Goal: Information Seeking & Learning: Learn about a topic

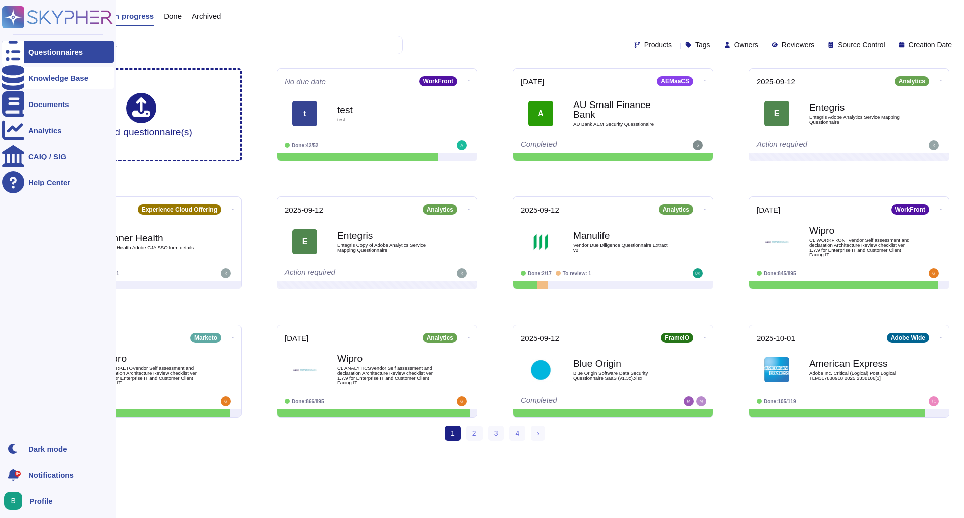
click at [33, 80] on div "Knowledge Base" at bounding box center [58, 78] width 60 height 8
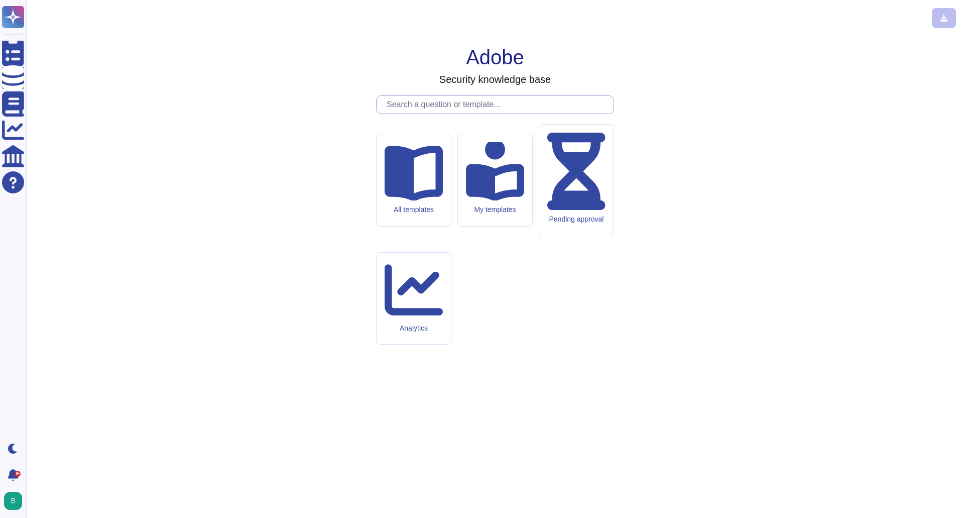
click at [481, 113] on input "text" at bounding box center [498, 105] width 232 height 18
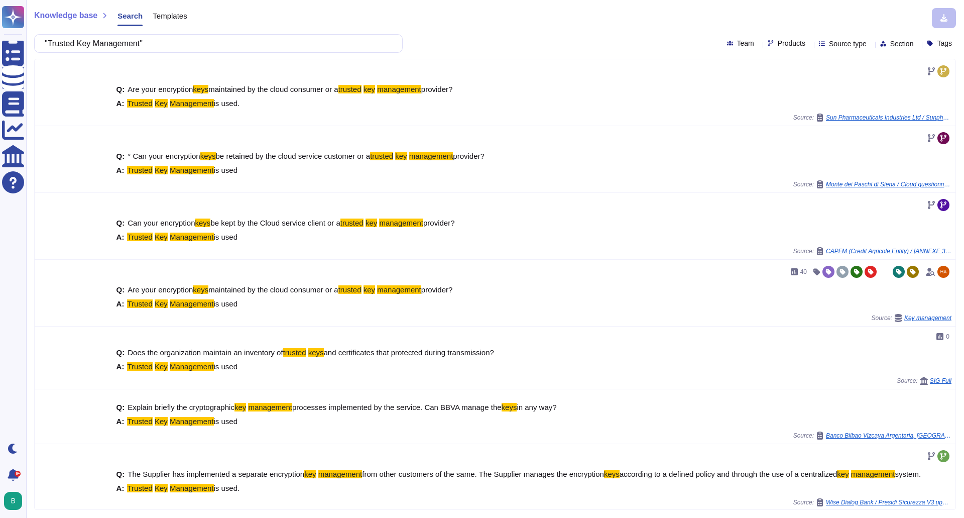
click at [778, 43] on span "Products" at bounding box center [792, 43] width 28 height 7
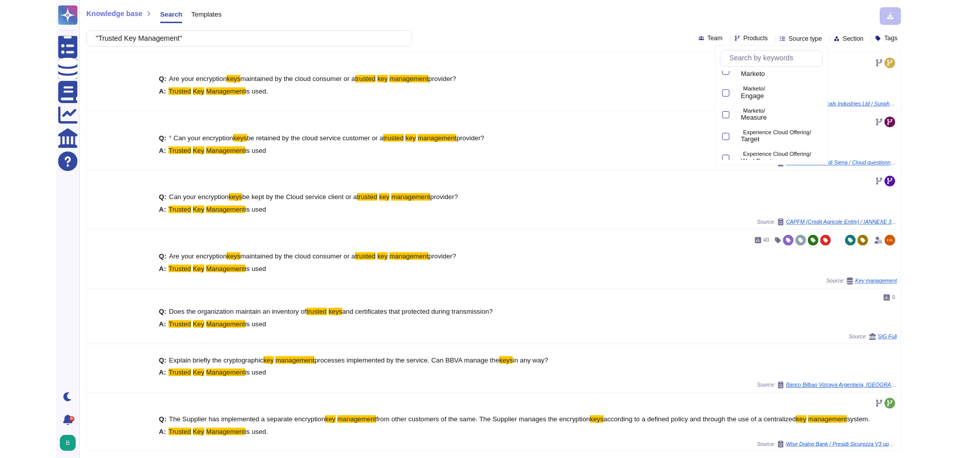
scroll to position [363, 0]
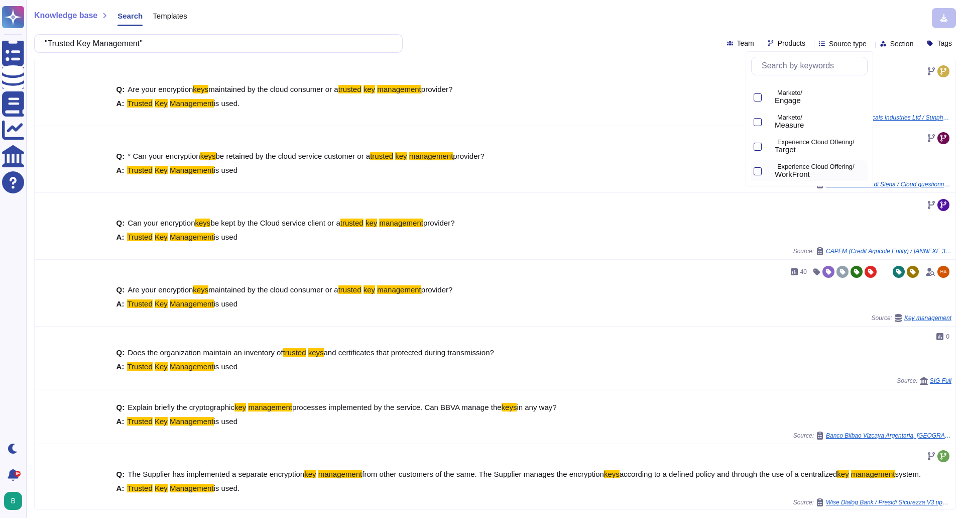
click at [821, 165] on p "Experience Cloud Offering/" at bounding box center [820, 167] width 86 height 7
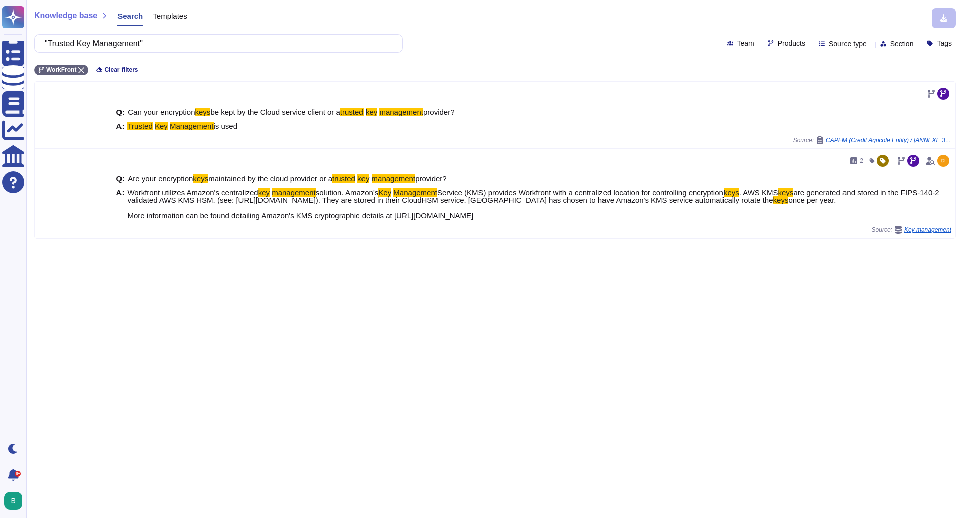
click at [546, 53] on div "Knowledge base Search Templates "Trusted Key Management" Team Products Source t…" at bounding box center [495, 259] width 938 height 518
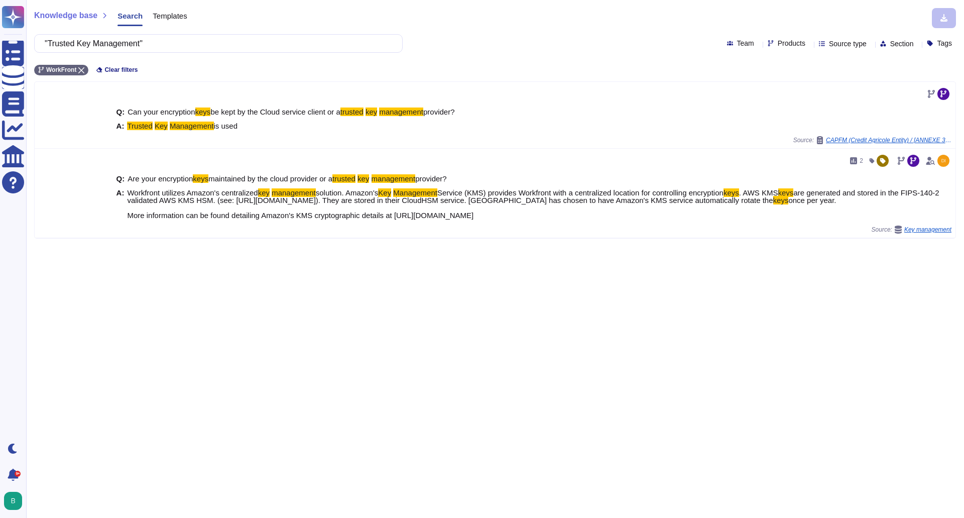
click at [492, 50] on div ""Trusted Key Management" Team Products Source type Section Tags" at bounding box center [495, 43] width 922 height 19
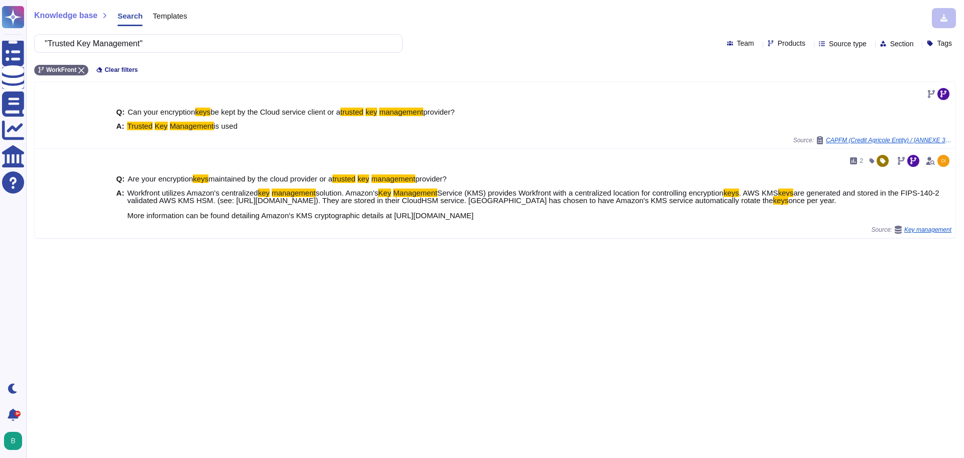
click at [504, 424] on div "Knowledge base Search Templates "Trusted Key Management" Team Products Source t…" at bounding box center [495, 229] width 938 height 458
